Goal: Find specific page/section: Find specific page/section

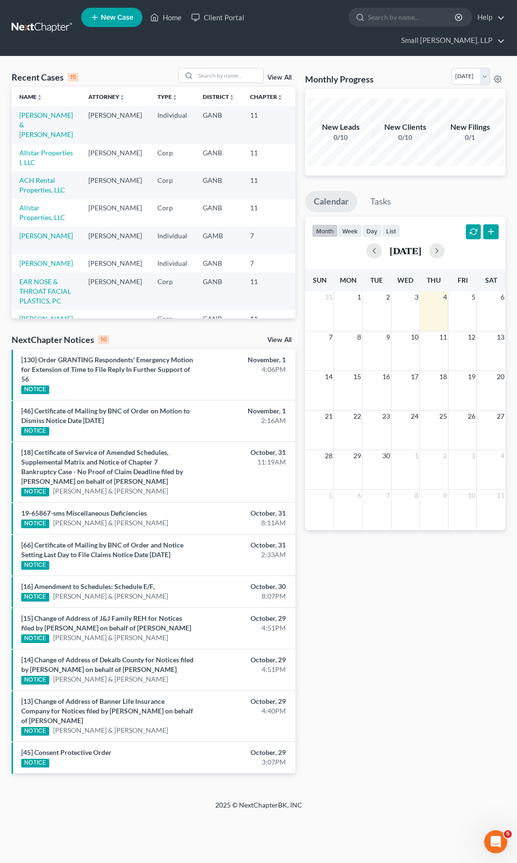
click at [41, 144] on td "Allstar Properties I, LLC" at bounding box center [46, 158] width 69 height 28
click at [32, 149] on link "Allstar Properties I, LLC" at bounding box center [46, 158] width 54 height 18
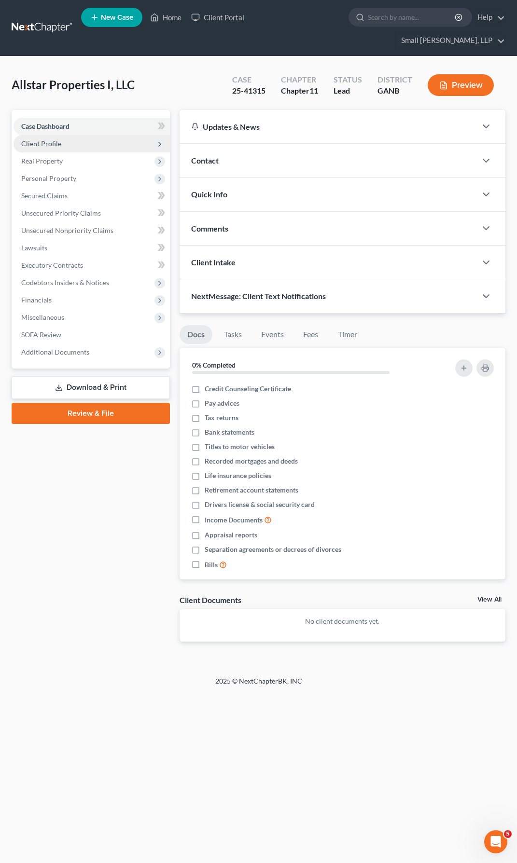
click at [40, 135] on span "Client Profile" at bounding box center [92, 143] width 156 height 17
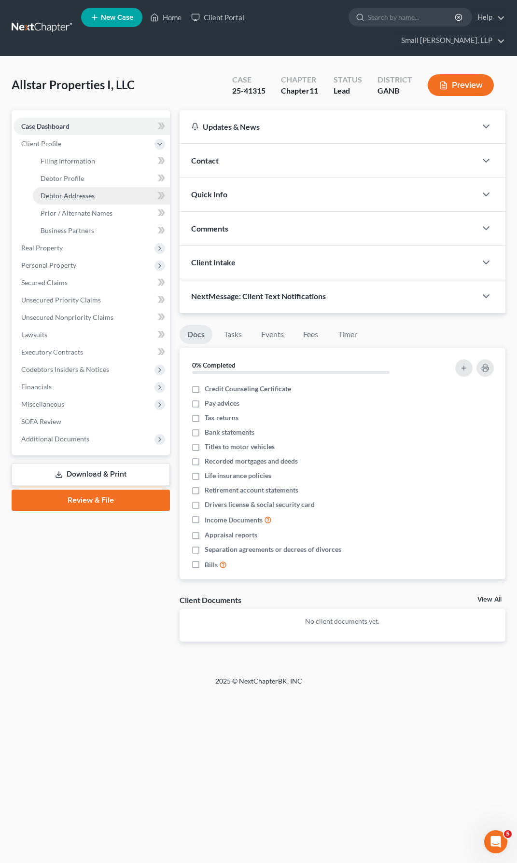
click at [73, 192] on span "Debtor Addresses" at bounding box center [68, 196] width 54 height 8
